Goal: Communication & Community: Answer question/provide support

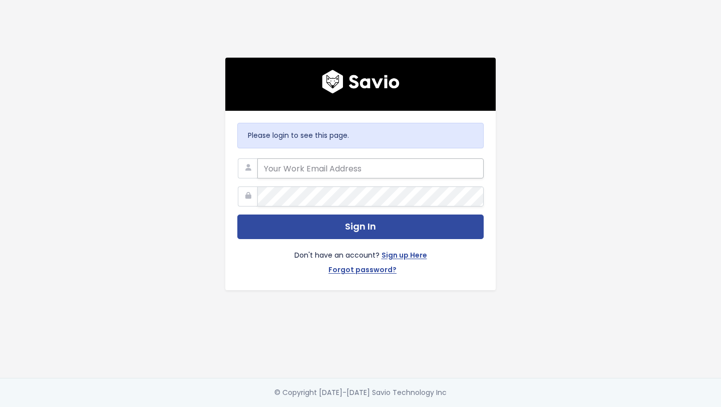
click at [308, 158] on input "email" at bounding box center [370, 168] width 226 height 20
type input "[PERSON_NAME][EMAIL_ADDRESS][PERSON_NAME][DOMAIN_NAME]"
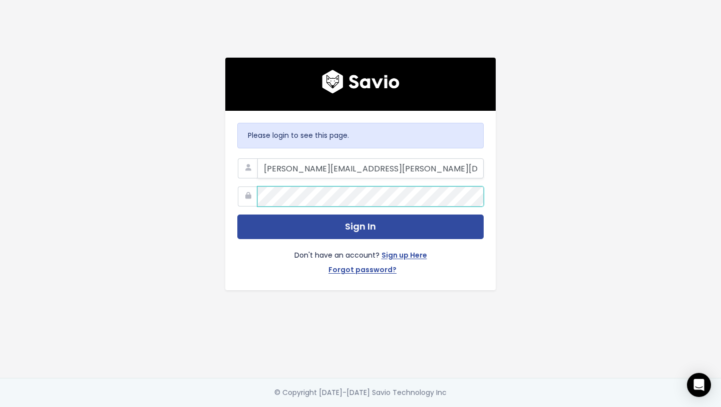
click at [237, 214] on button "Sign In" at bounding box center [360, 226] width 246 height 25
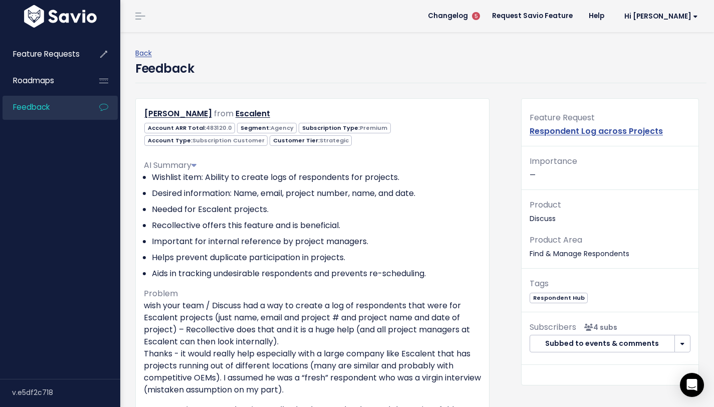
click at [539, 172] on p "Importance —" at bounding box center [609, 167] width 161 height 27
click at [538, 171] on p "Importance —" at bounding box center [609, 167] width 161 height 27
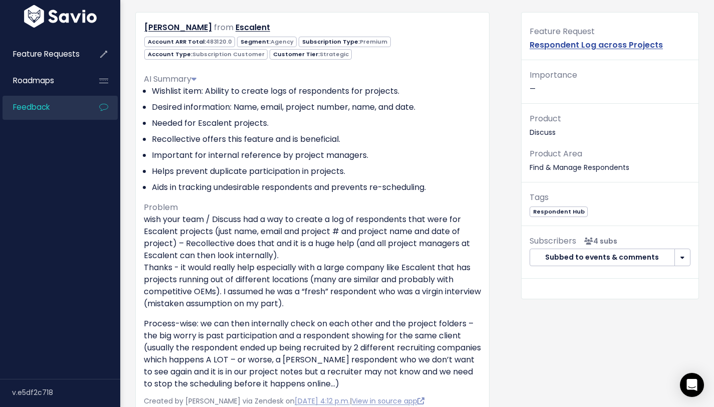
scroll to position [93, 0]
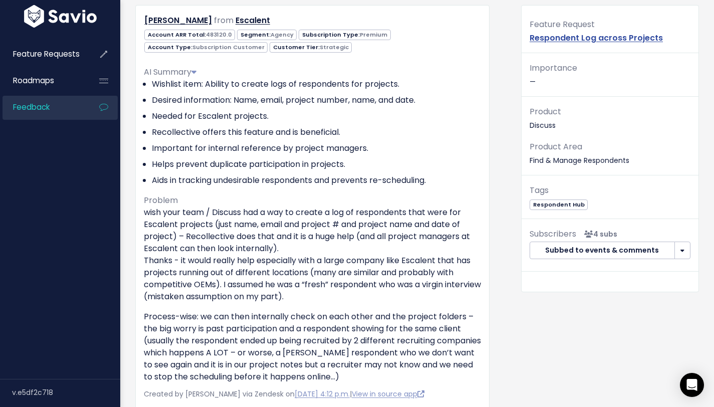
click at [532, 77] on p "Importance —" at bounding box center [609, 74] width 161 height 27
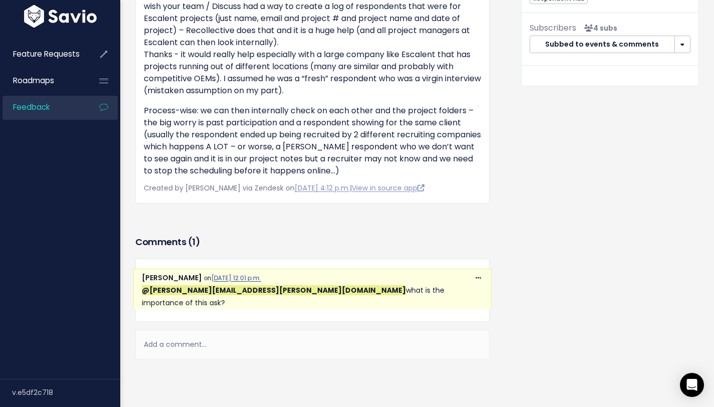
scroll to position [302, 0]
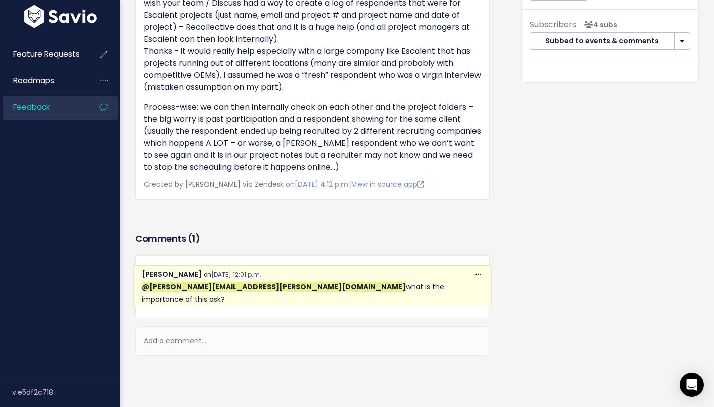
click at [225, 332] on div "Add a comment..." at bounding box center [312, 341] width 354 height 30
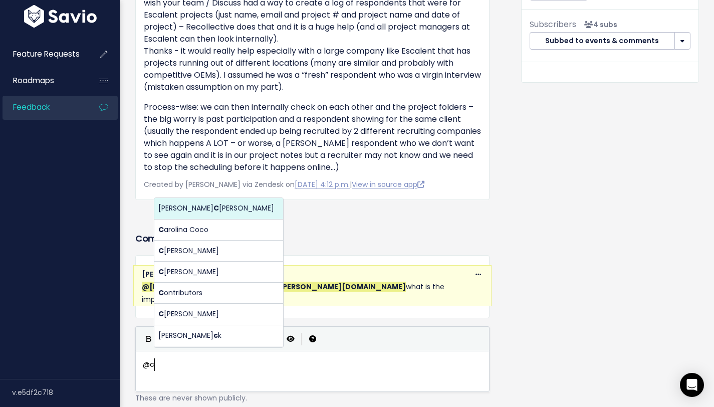
scroll to position [4, 15]
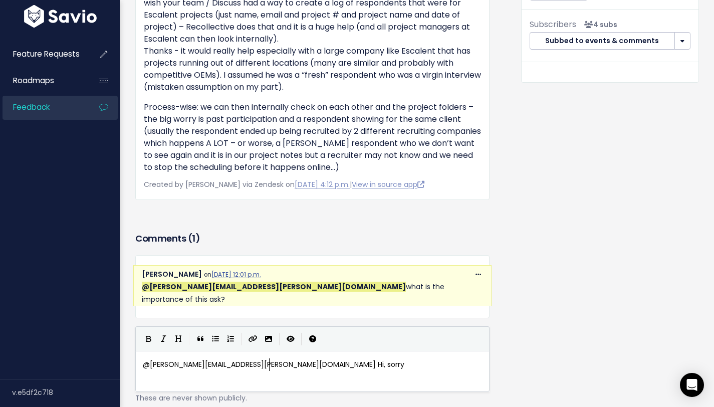
type textarea "@cristina.jaffery@discuss.io Hi, sorry"
type textarea ", forgot the app was not working with all field."
type textarea "s"
type textarea "ds and"
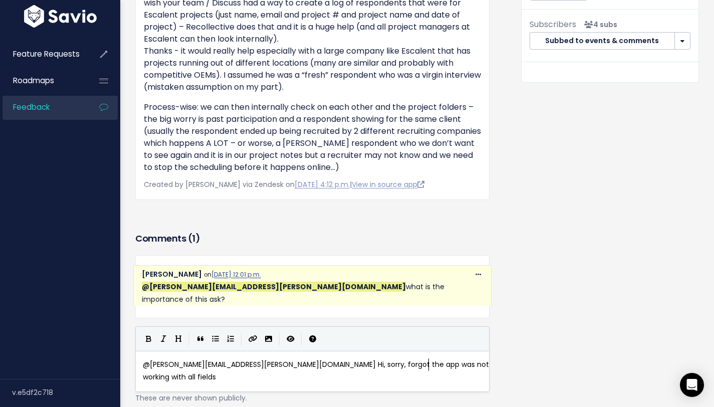
scroll to position [4, 2]
type textarea ". Thois"
type textarea "is is ideal"
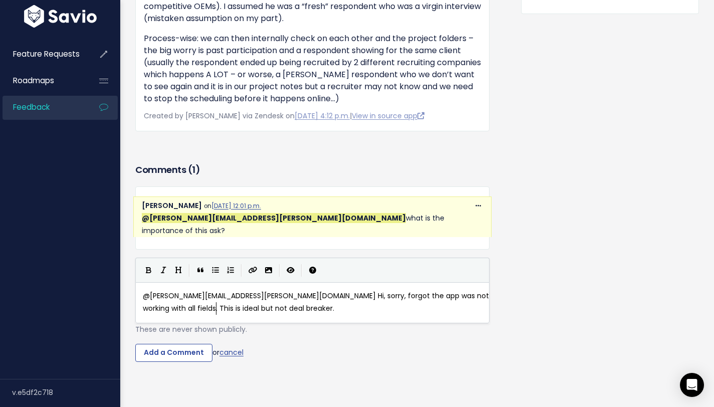
scroll to position [384, 0]
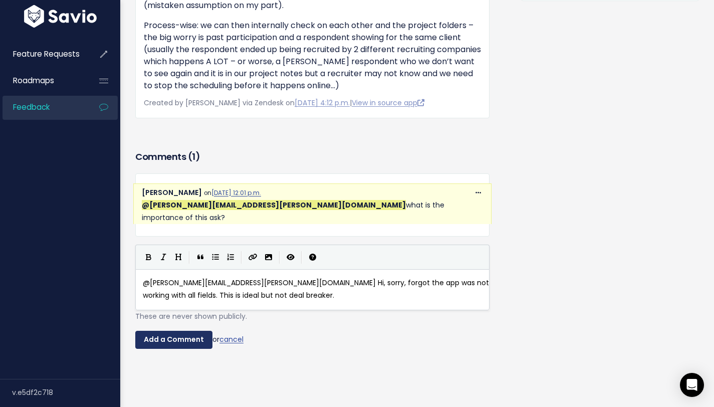
type textarea "but not deal breaker."
click at [160, 330] on input "Add a Comment" at bounding box center [173, 339] width 77 height 18
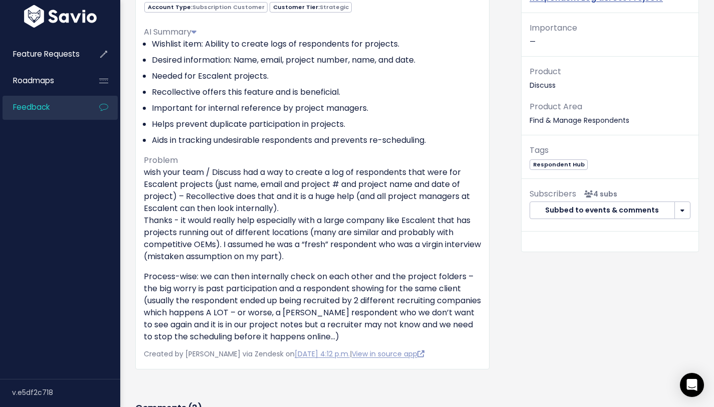
scroll to position [0, 0]
